Goal: Complete application form

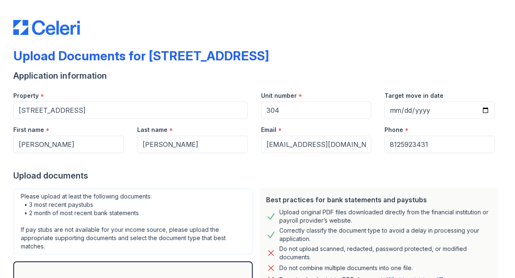
select select "bank_statement"
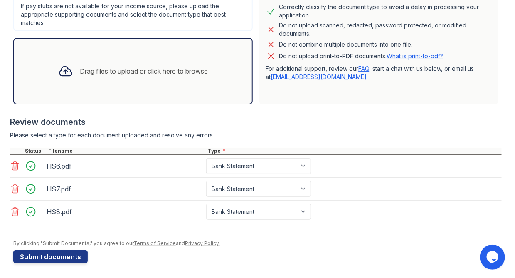
click at [126, 77] on div "Drag files to upload or click here to browse" at bounding box center [133, 71] width 163 height 28
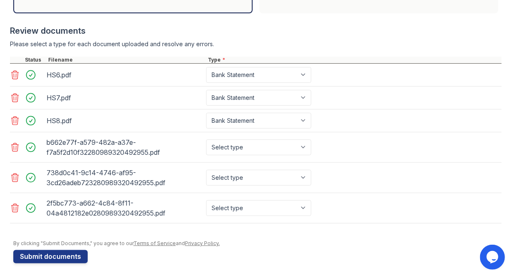
scroll to position [314, 0]
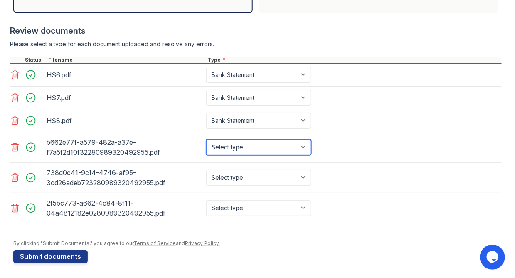
click at [304, 150] on select "Select type Paystub Bank Statement Offer Letter Tax Documents Benefit Award Let…" at bounding box center [258, 147] width 105 height 16
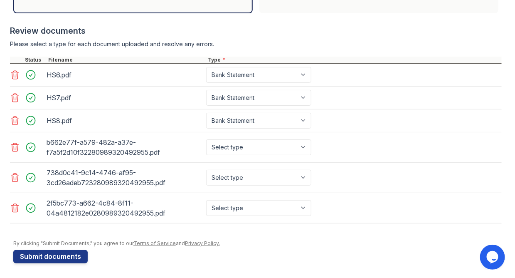
click at [214, 240] on link "Privacy Policy." at bounding box center [202, 243] width 35 height 6
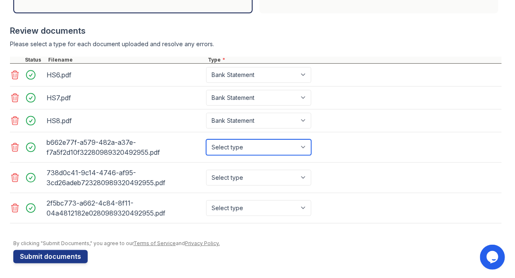
click at [302, 148] on select "Select type Paystub Bank Statement Offer Letter Tax Documents Benefit Award Let…" at bounding box center [258, 147] width 105 height 16
select select "other"
click at [206, 139] on select "Select type Paystub Bank Statement Offer Letter Tax Documents Benefit Award Let…" at bounding box center [258, 147] width 105 height 16
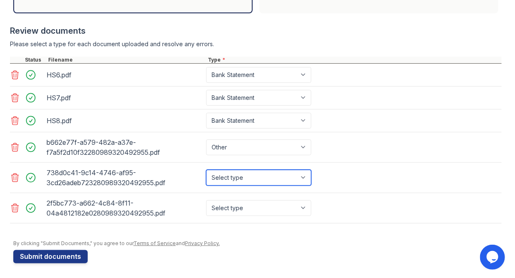
click at [270, 177] on select "Select type Paystub Bank Statement Offer Letter Tax Documents Benefit Award Let…" at bounding box center [258, 178] width 105 height 16
select select "other"
click at [206, 170] on select "Select type Paystub Bank Statement Offer Letter Tax Documents Benefit Award Let…" at bounding box center [258, 178] width 105 height 16
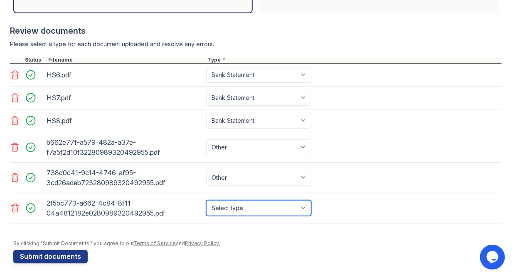
click at [291, 206] on select "Select type Paystub Bank Statement Offer Letter Tax Documents Benefit Award Let…" at bounding box center [258, 208] width 105 height 16
select select "other"
click at [206, 200] on select "Select type Paystub Bank Statement Offer Letter Tax Documents Benefit Award Let…" at bounding box center [258, 208] width 105 height 16
click at [31, 256] on button "Submit documents" at bounding box center [50, 256] width 74 height 13
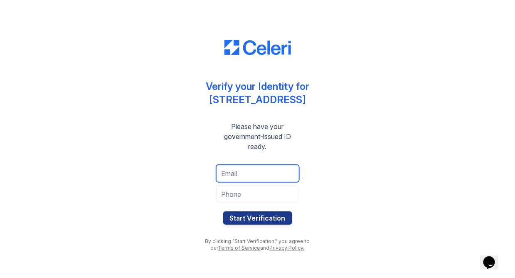
click at [278, 174] on input "email" at bounding box center [257, 173] width 83 height 17
type input "[EMAIL_ADDRESS][DOMAIN_NAME]"
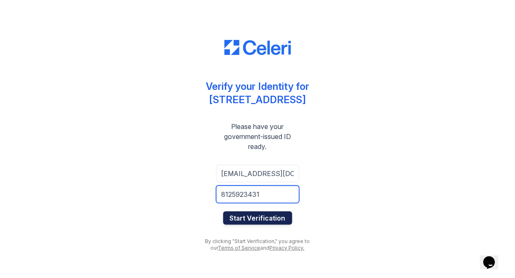
type input "8125923431"
click at [261, 220] on button "Start Verification" at bounding box center [257, 217] width 69 height 13
